Goal: Task Accomplishment & Management: Use online tool/utility

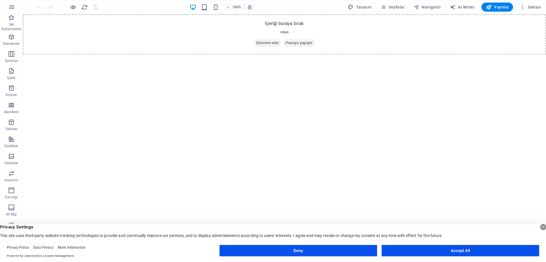
click at [432, 254] on button "Accept All" at bounding box center [461, 250] width 158 height 11
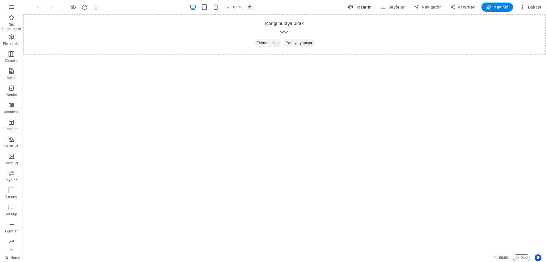
click at [360, 5] on span "Tasarım" at bounding box center [360, 7] width 24 height 6
select select "px"
select select "200"
select select "px"
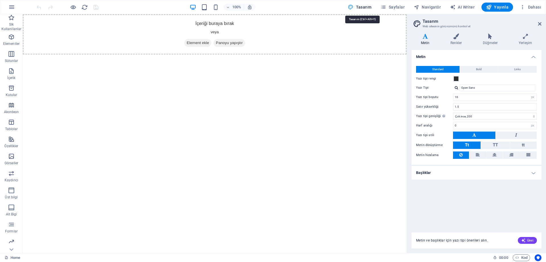
click at [360, 5] on span "Tasarım" at bounding box center [360, 7] width 24 height 6
click at [541, 20] on h2 "Tasarım" at bounding box center [482, 21] width 119 height 5
click at [539, 23] on icon at bounding box center [540, 24] width 3 height 5
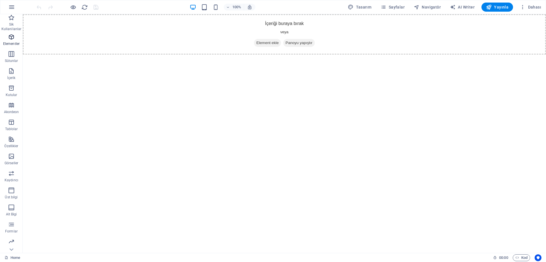
click at [15, 40] on icon "button" at bounding box center [11, 37] width 7 height 7
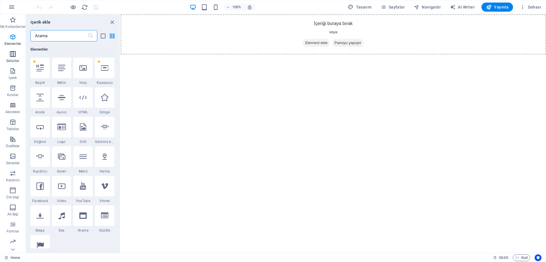
click at [11, 54] on icon "button" at bounding box center [12, 54] width 7 height 7
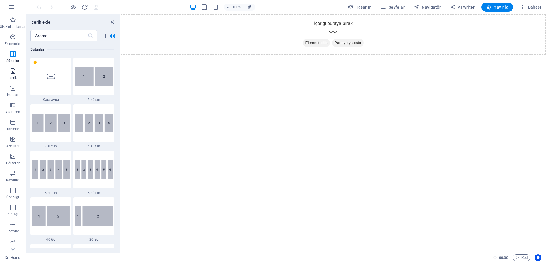
click at [13, 72] on icon "button" at bounding box center [12, 71] width 7 height 7
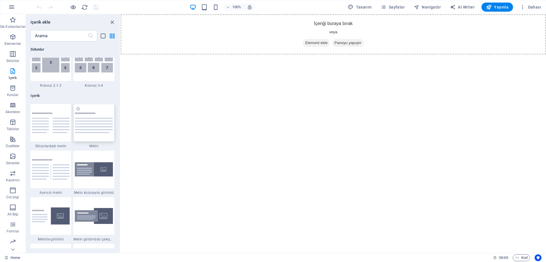
scroll to position [996, 0]
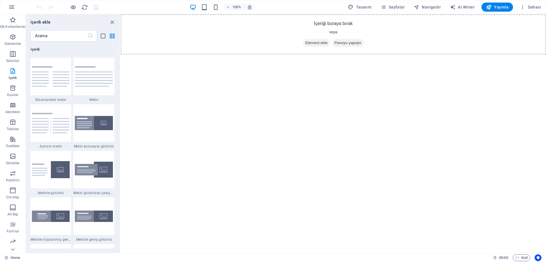
click at [171, 55] on html "Skip to main content İçeriği buraya bırak veya Element ekle Panoyu yapıştır" at bounding box center [334, 34] width 426 height 40
click at [114, 21] on icon "close panel" at bounding box center [112, 22] width 7 height 7
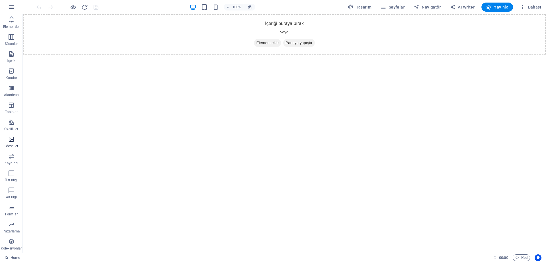
scroll to position [0, 0]
click at [522, 5] on icon "button" at bounding box center [523, 7] width 6 height 6
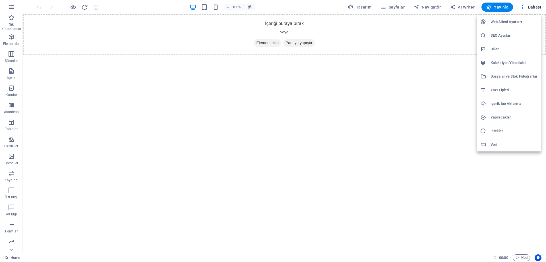
click at [414, 113] on div at bounding box center [273, 131] width 546 height 262
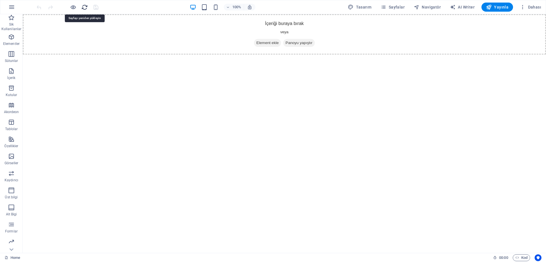
click at [85, 8] on icon "reload" at bounding box center [84, 7] width 7 height 7
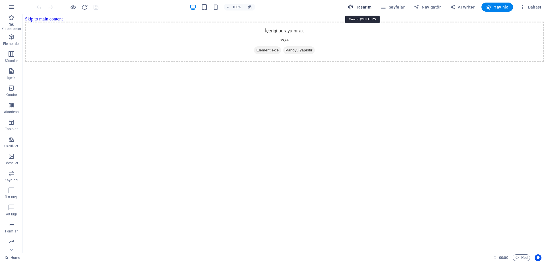
click at [368, 8] on span "Tasarım" at bounding box center [360, 7] width 24 height 6
select select "px"
select select "200"
select select "px"
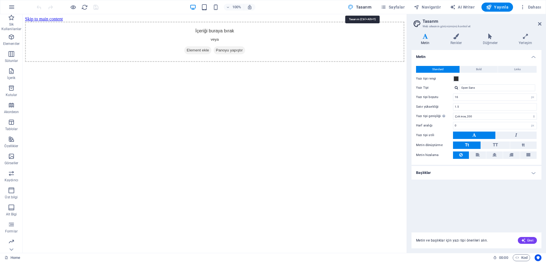
click at [368, 8] on span "Tasarım" at bounding box center [360, 7] width 24 height 6
click at [539, 28] on header "Tasarım Web sitesinin görünümünü kontrol et" at bounding box center [477, 21] width 129 height 15
click at [539, 24] on icon at bounding box center [540, 24] width 3 height 5
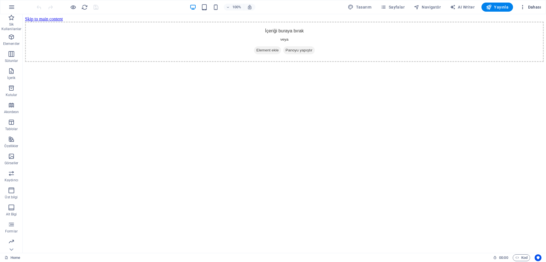
click at [522, 8] on icon "button" at bounding box center [523, 7] width 6 height 6
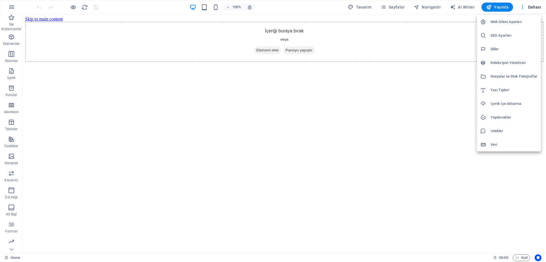
click at [358, 115] on div at bounding box center [273, 131] width 546 height 262
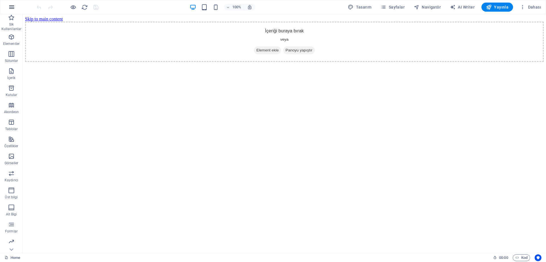
click at [14, 9] on icon "button" at bounding box center [11, 7] width 7 height 7
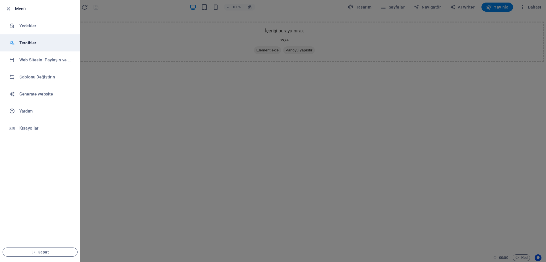
click at [39, 39] on li "Tercihler" at bounding box center [40, 42] width 80 height 17
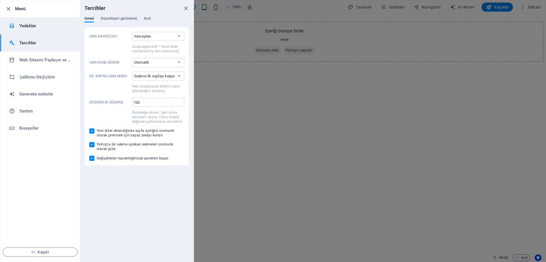
click at [43, 29] on li "Yedekler" at bounding box center [40, 25] width 80 height 17
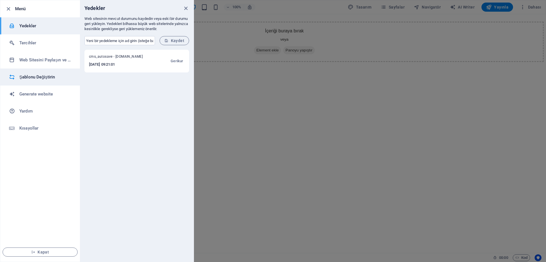
click at [43, 72] on li "Şablonu Değiştirin" at bounding box center [40, 77] width 80 height 17
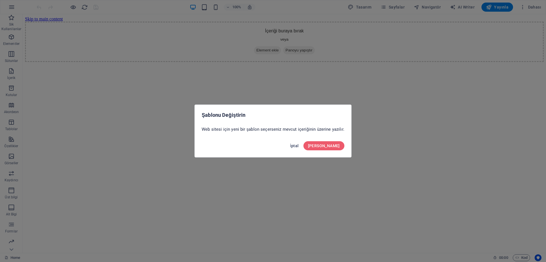
click at [301, 143] on button "İptal" at bounding box center [294, 145] width 13 height 9
